Goal: Check status: Check status

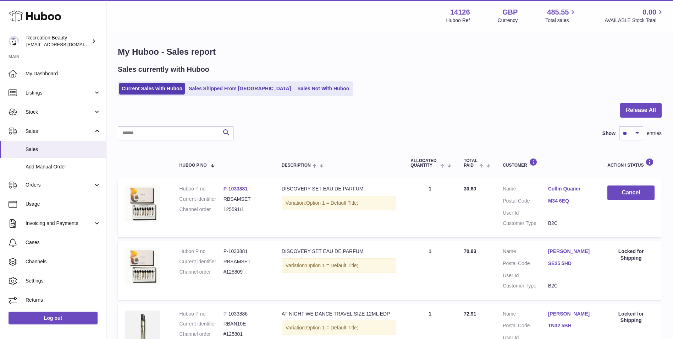
click at [66, 184] on span "Orders" at bounding box center [60, 184] width 68 height 7
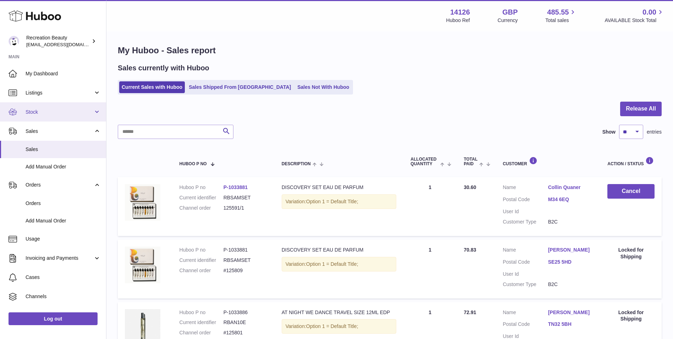
click at [64, 112] on span "Stock" at bounding box center [60, 112] width 68 height 7
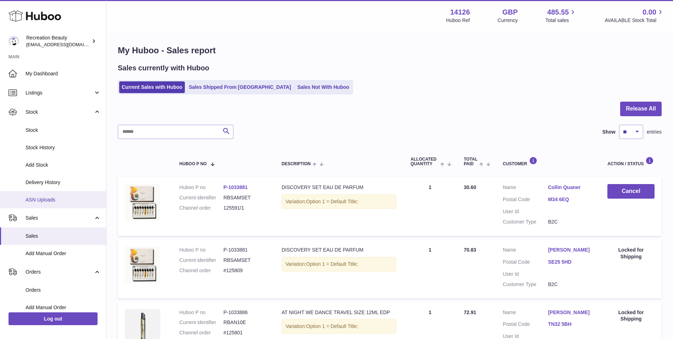
click at [71, 204] on link "ASN Uploads" at bounding box center [53, 199] width 106 height 17
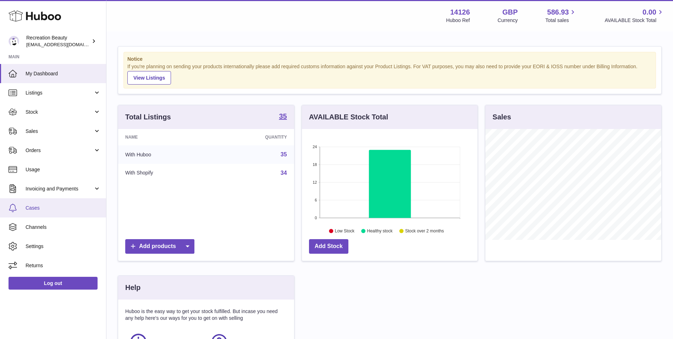
scroll to position [111, 176]
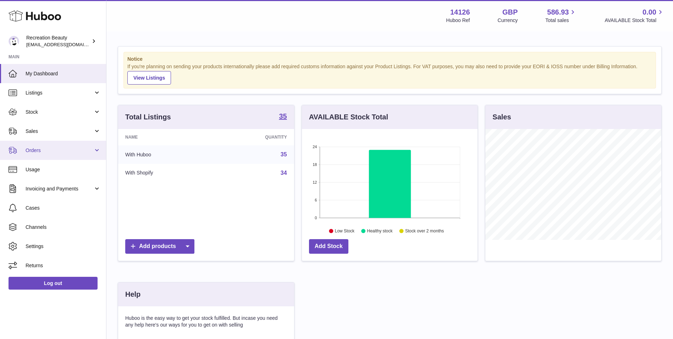
click at [45, 152] on span "Orders" at bounding box center [60, 150] width 68 height 7
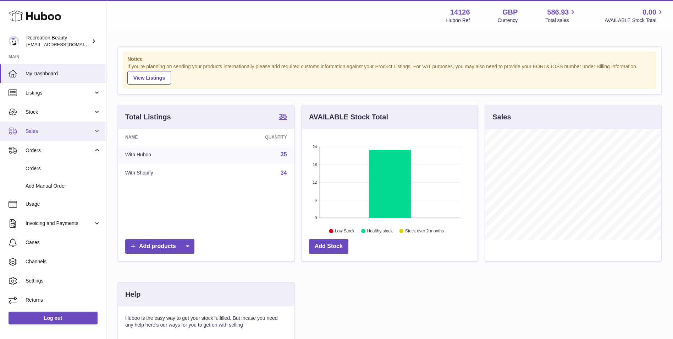
click at [48, 136] on link "Sales" at bounding box center [53, 130] width 106 height 19
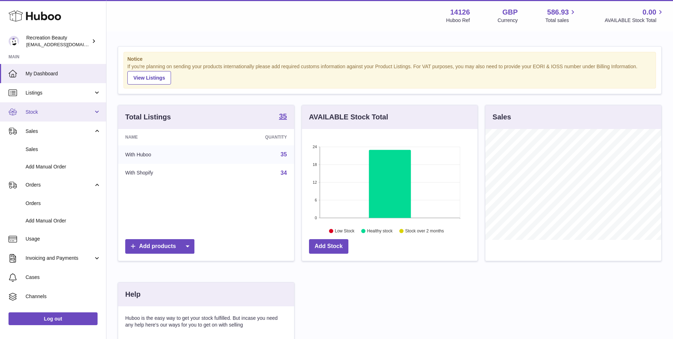
click at [67, 112] on span "Stock" at bounding box center [60, 112] width 68 height 7
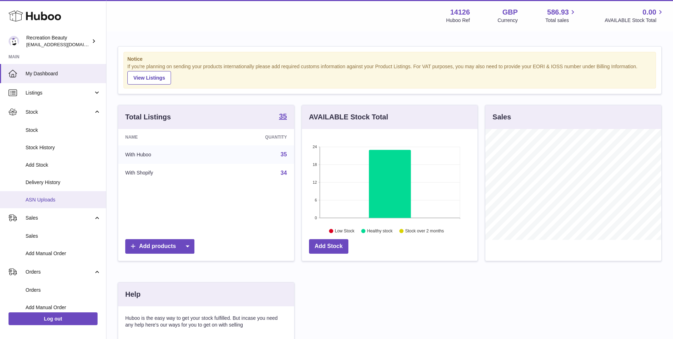
click at [70, 197] on span "ASN Uploads" at bounding box center [63, 199] width 75 height 7
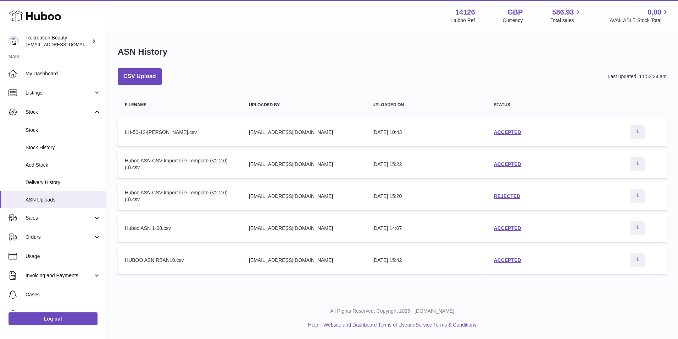
drag, startPoint x: 332, startPoint y: 132, endPoint x: 232, endPoint y: 127, distance: 99.5
click at [232, 127] on tr "Filename LH-50-12-[PERSON_NAME].csv Uploaded by [EMAIL_ADDRESS][DOMAIN_NAME] Up…" at bounding box center [392, 132] width 549 height 28
drag, startPoint x: 232, startPoint y: 127, endPoint x: 363, endPoint y: 34, distance: 160.2
click at [363, 34] on div "ASN History CSV Upload Last updated: 11:52:34 am Filename Uploaded by Uploaded …" at bounding box center [392, 162] width 572 height 260
click at [89, 316] on link "Log out" at bounding box center [53, 318] width 89 height 13
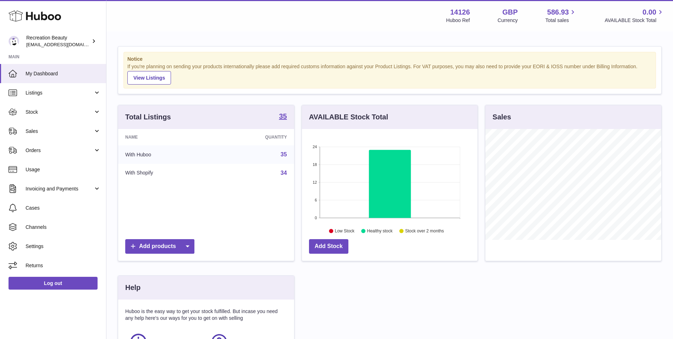
scroll to position [111, 176]
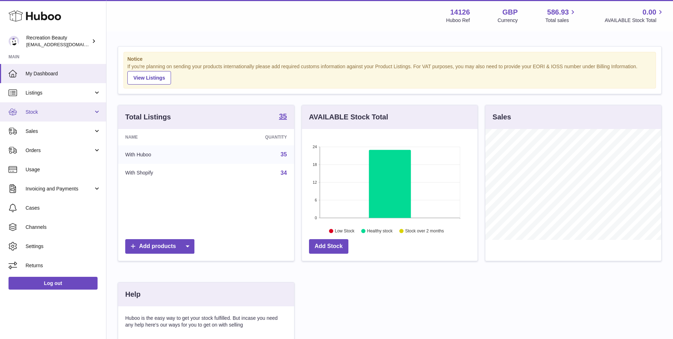
click at [76, 110] on span "Stock" at bounding box center [60, 112] width 68 height 7
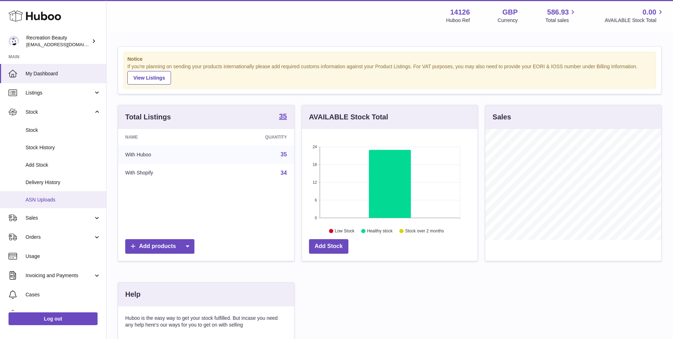
click at [61, 194] on link "ASN Uploads" at bounding box center [53, 199] width 106 height 17
